Goal: Transaction & Acquisition: Purchase product/service

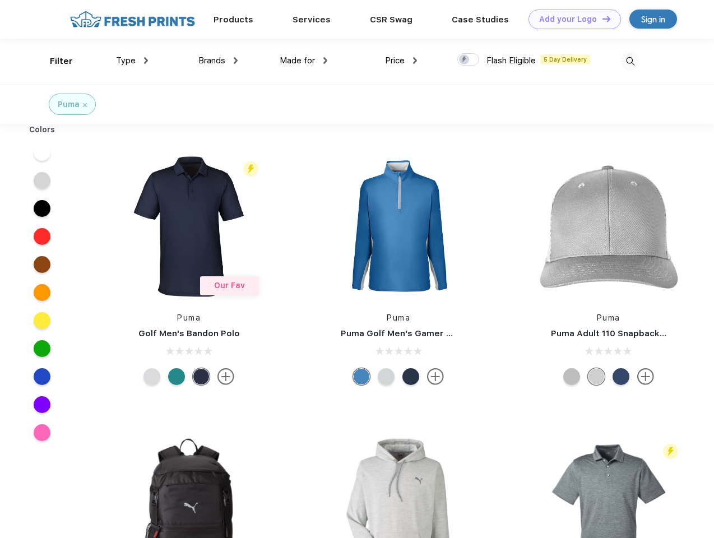
click at [571, 19] on link "Add your Logo Design Tool" at bounding box center [575, 20] width 93 height 20
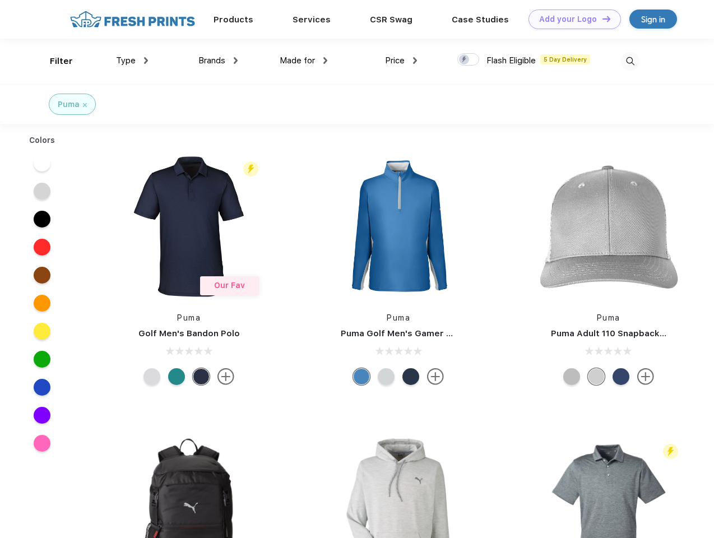
click at [0, 0] on div "Design Tool" at bounding box center [0, 0] width 0 height 0
click at [602, 19] on link "Add your Logo Design Tool" at bounding box center [575, 20] width 93 height 20
click at [54, 61] on div "Filter" at bounding box center [61, 61] width 23 height 13
click at [132, 61] on span "Type" at bounding box center [126, 61] width 20 height 10
click at [218, 61] on span "Brands" at bounding box center [212, 61] width 27 height 10
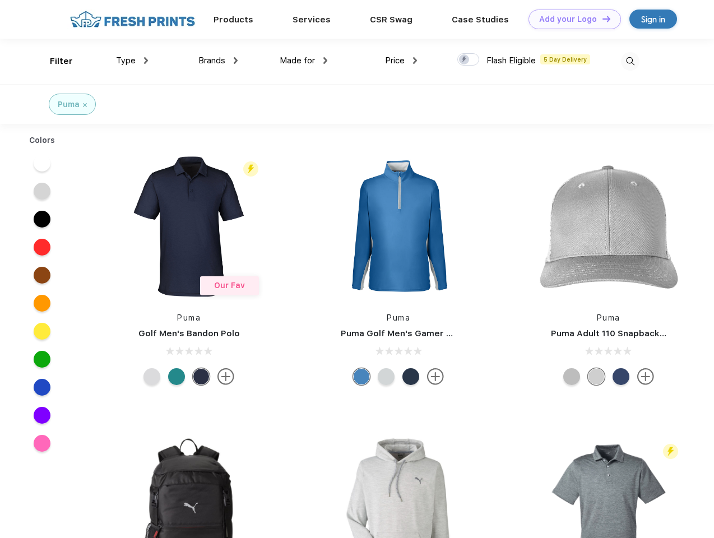
click at [304, 61] on span "Made for" at bounding box center [297, 61] width 35 height 10
click at [402, 61] on span "Price" at bounding box center [395, 61] width 20 height 10
click at [469, 60] on div at bounding box center [469, 59] width 22 height 12
click at [465, 60] on input "checkbox" at bounding box center [461, 56] width 7 height 7
click at [630, 61] on img at bounding box center [630, 61] width 19 height 19
